Goal: Find contact information: Find contact information

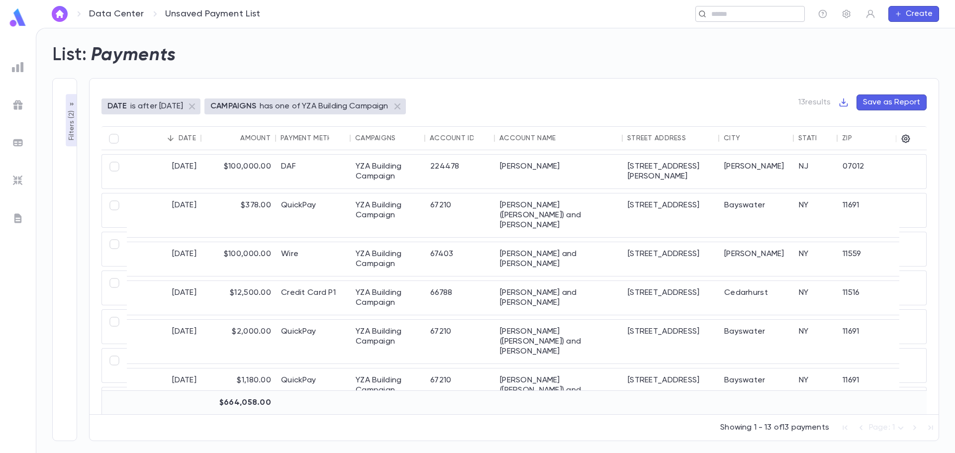
click at [727, 20] on div "​" at bounding box center [749, 14] width 109 height 16
click at [68, 113] on p "Filters ( 2 )" at bounding box center [72, 124] width 10 height 32
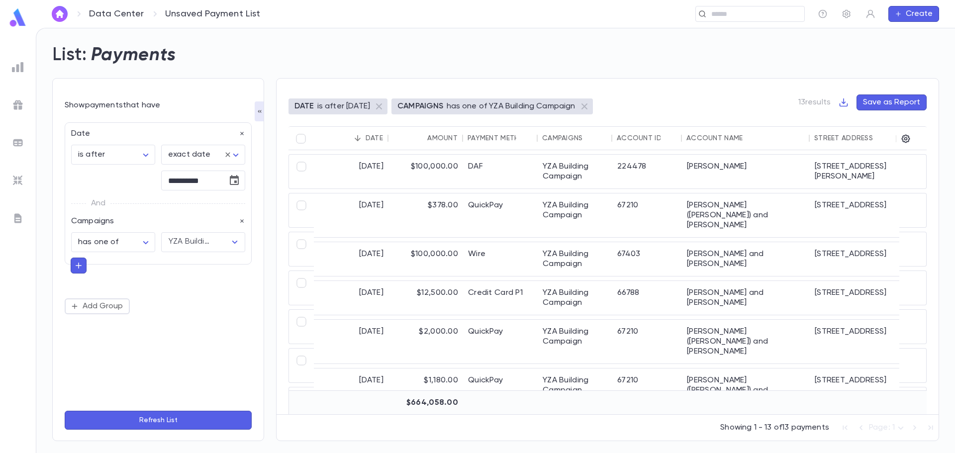
click at [14, 70] on img at bounding box center [18, 67] width 12 height 12
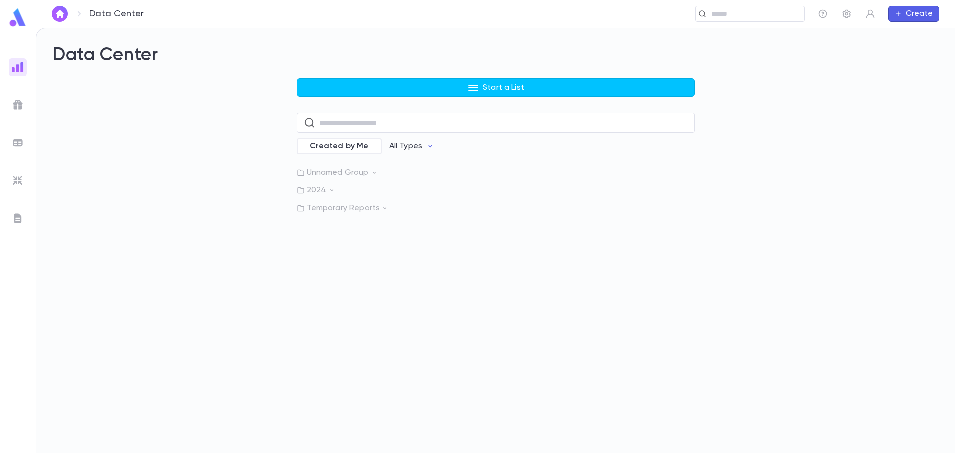
click at [310, 189] on p "2024" at bounding box center [496, 190] width 398 height 10
click at [328, 253] on p "YZA Tuition" at bounding box center [342, 256] width 42 height 10
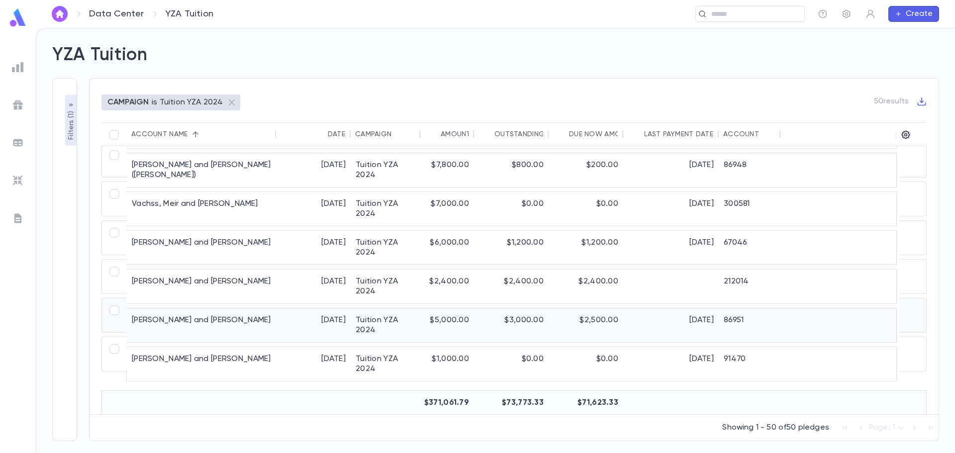
scroll to position [1548, 0]
click at [69, 102] on icon "button" at bounding box center [71, 105] width 8 height 8
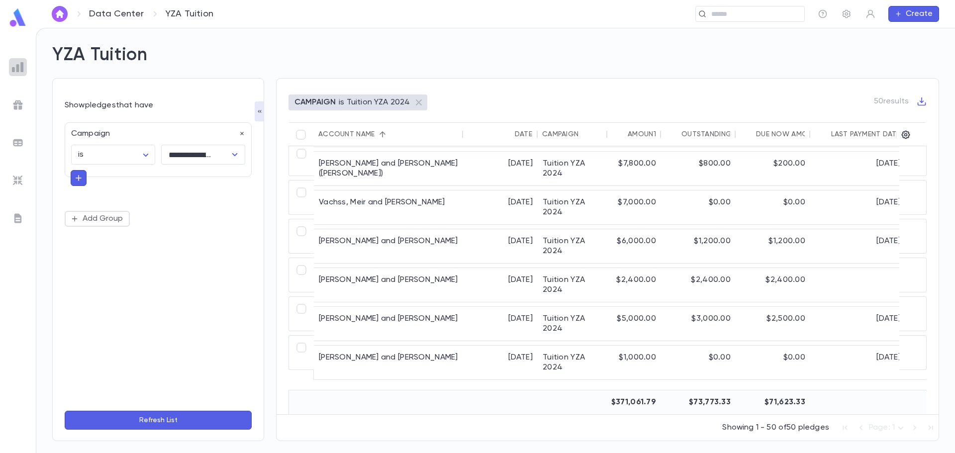
click at [12, 65] on img at bounding box center [18, 67] width 12 height 12
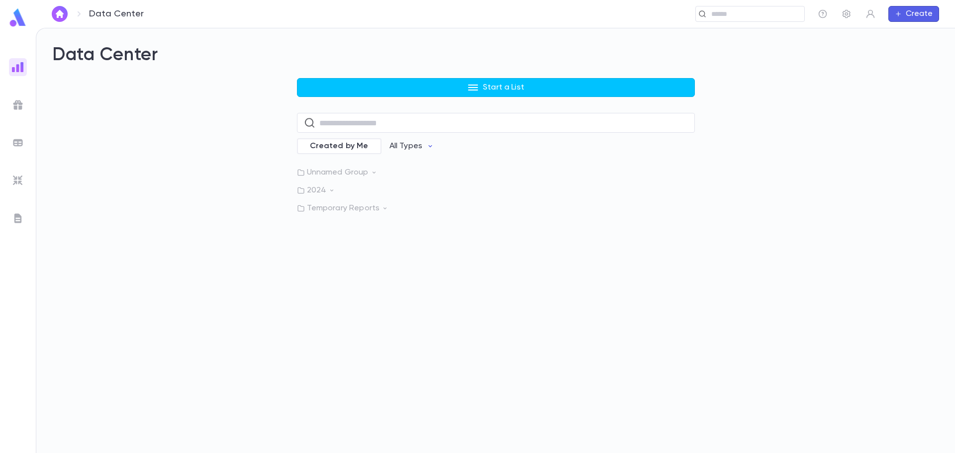
click at [318, 196] on div "Unnamed Group 2024 Temporary Reports" at bounding box center [496, 191] width 398 height 46
click at [318, 193] on p "2024" at bounding box center [496, 190] width 398 height 10
click at [337, 232] on p "YOH 2024 Tuition" at bounding box center [353, 233] width 65 height 10
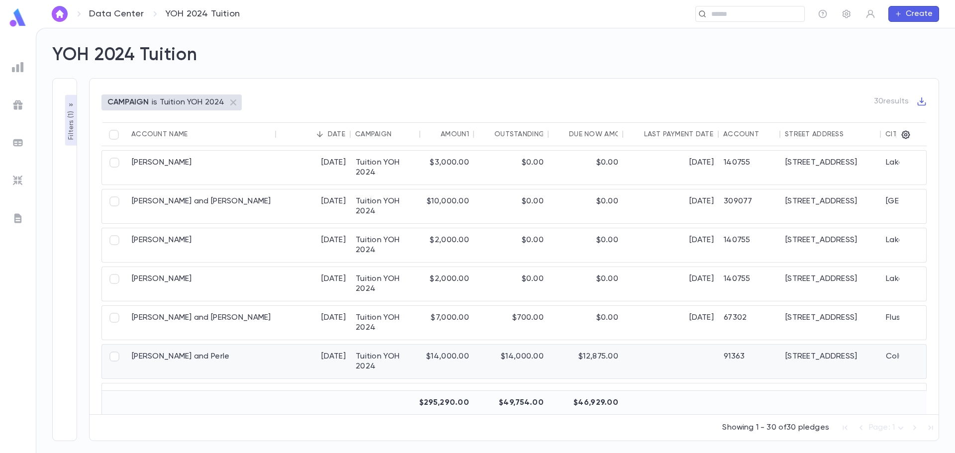
click at [296, 359] on div "[DATE]" at bounding box center [313, 362] width 75 height 34
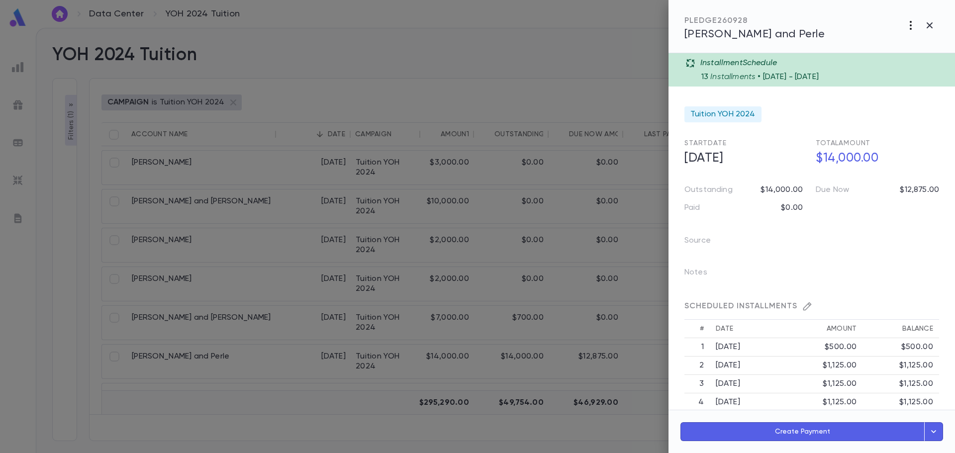
click at [907, 24] on icon "button" at bounding box center [910, 25] width 12 height 12
click at [732, 24] on div at bounding box center [477, 226] width 955 height 453
click at [725, 37] on body "**********" at bounding box center [477, 240] width 955 height 425
click at [718, 34] on span "[PERSON_NAME] and Perle" at bounding box center [754, 34] width 140 height 11
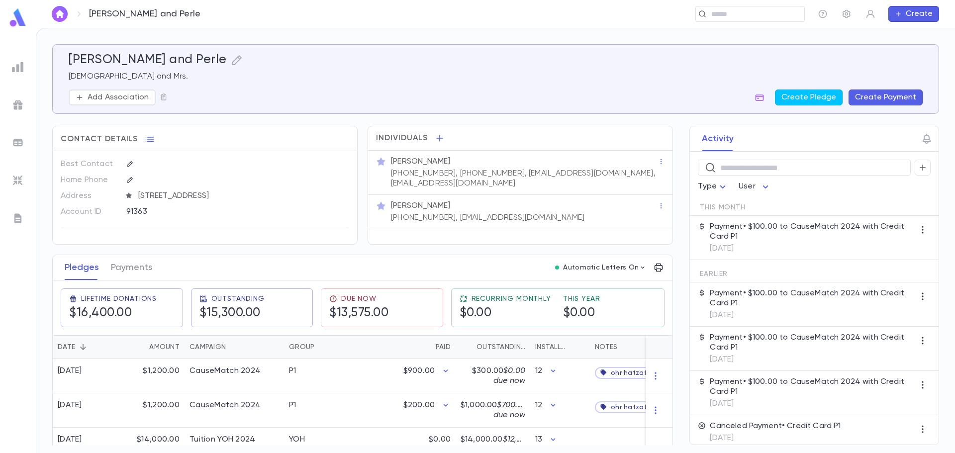
click at [630, 171] on p "(614) 441-6008, (513) 400-5844, ravavi@gmail.com, pleasenogossip@gmail.com" at bounding box center [524, 179] width 266 height 20
